Goal: Find specific page/section: Find specific page/section

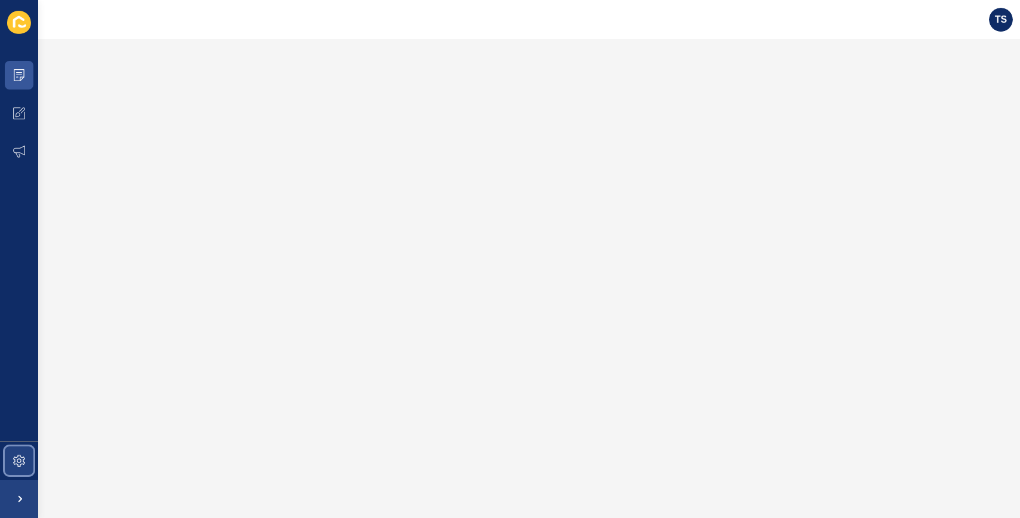
click at [20, 453] on span at bounding box center [19, 460] width 38 height 38
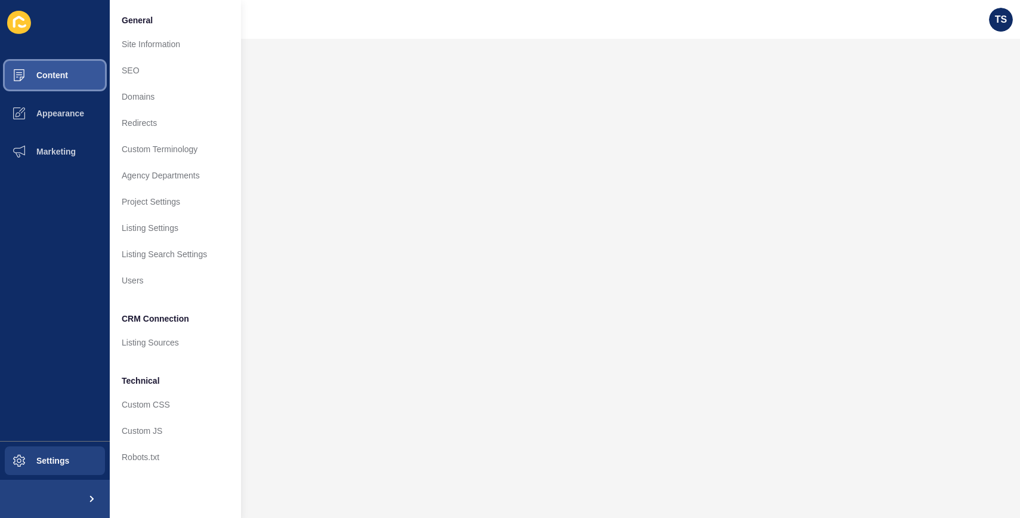
click at [47, 79] on span "Content" at bounding box center [33, 75] width 70 height 10
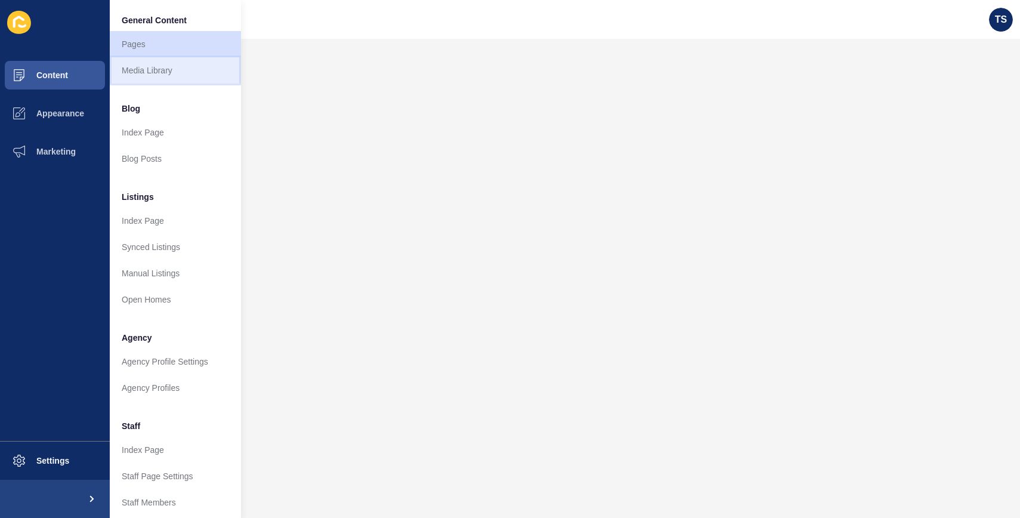
click at [138, 73] on link "Media Library" at bounding box center [175, 70] width 131 height 26
